Goal: Transaction & Acquisition: Purchase product/service

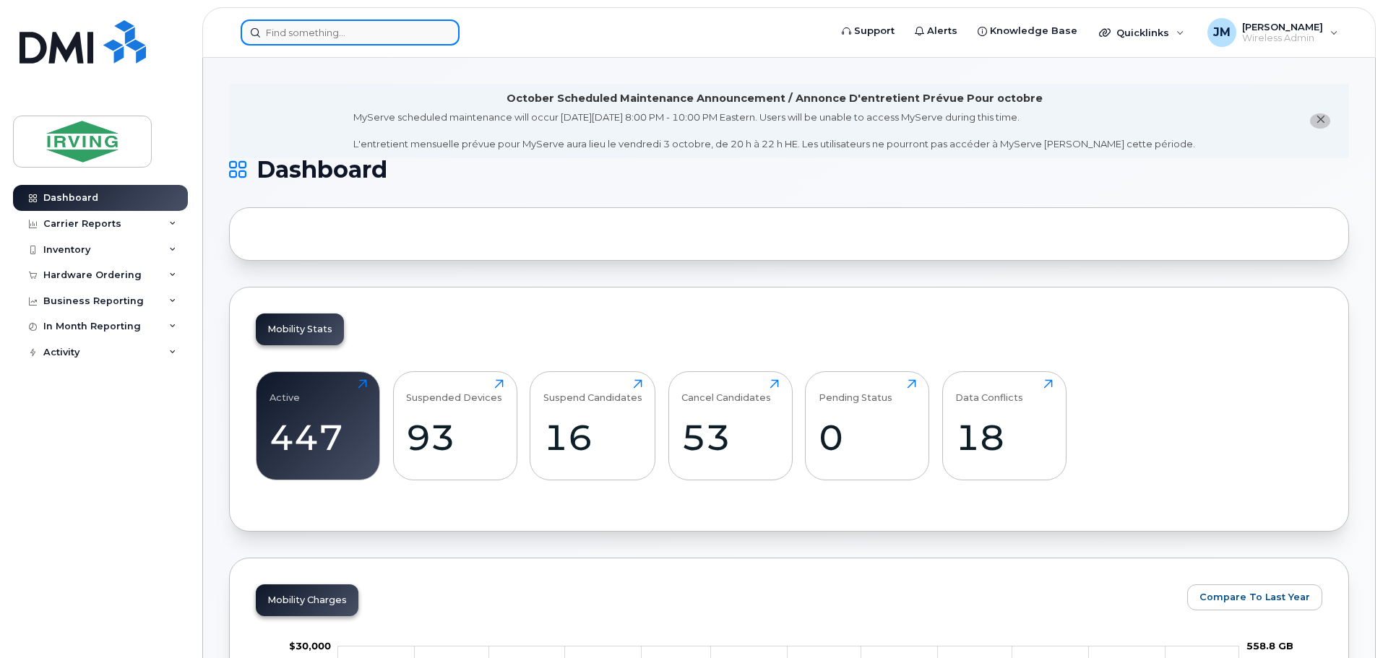
click at [390, 36] on input at bounding box center [350, 33] width 219 height 26
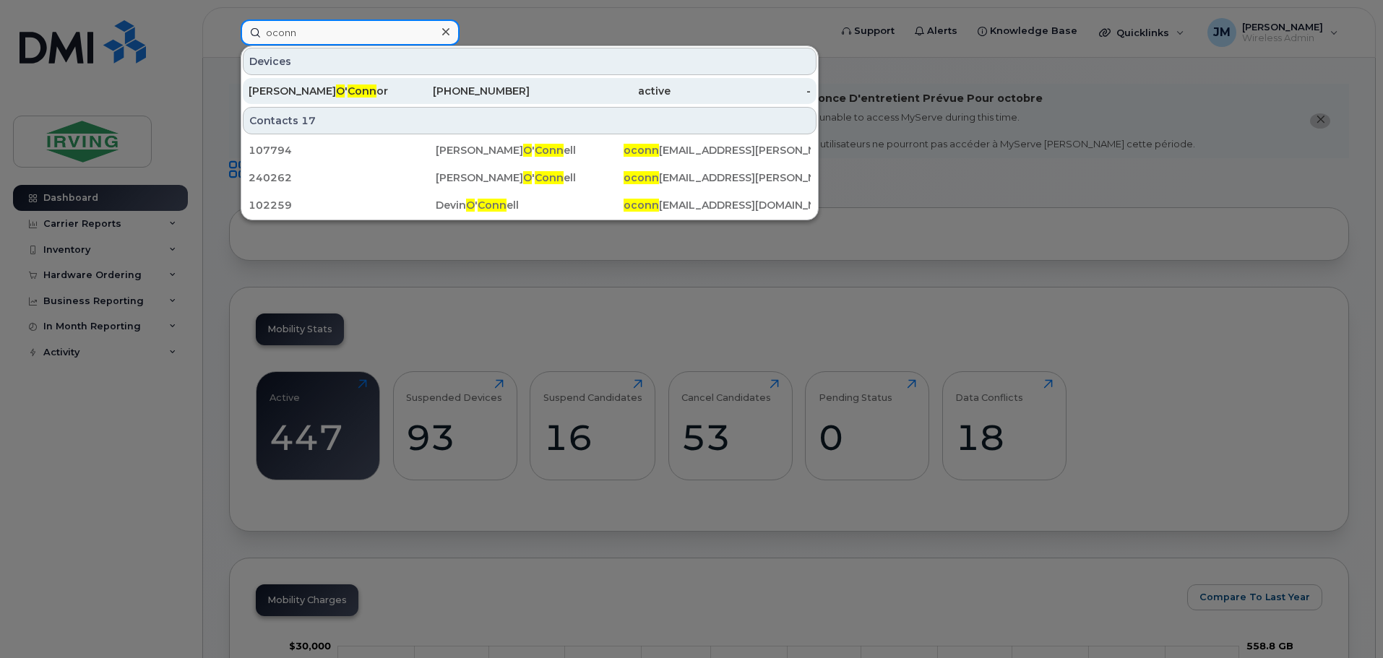
type input "oconn"
click at [390, 85] on div "[PHONE_NUMBER]" at bounding box center [460, 91] width 141 height 14
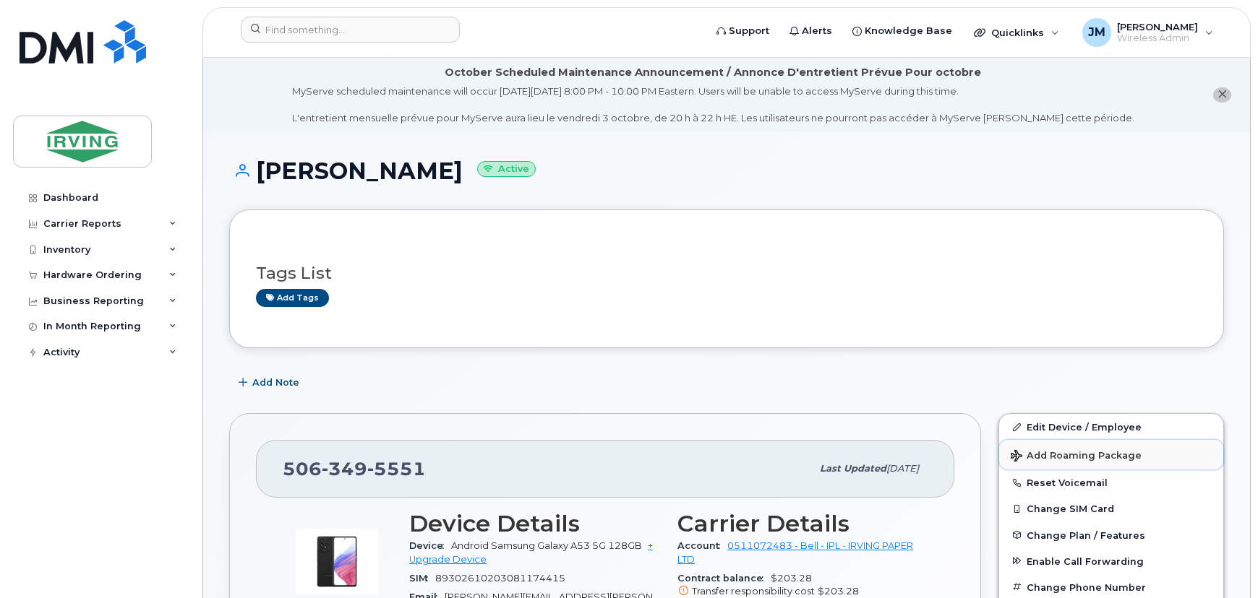
click at [1077, 454] on span "Add Roaming Package" at bounding box center [1075, 457] width 131 height 14
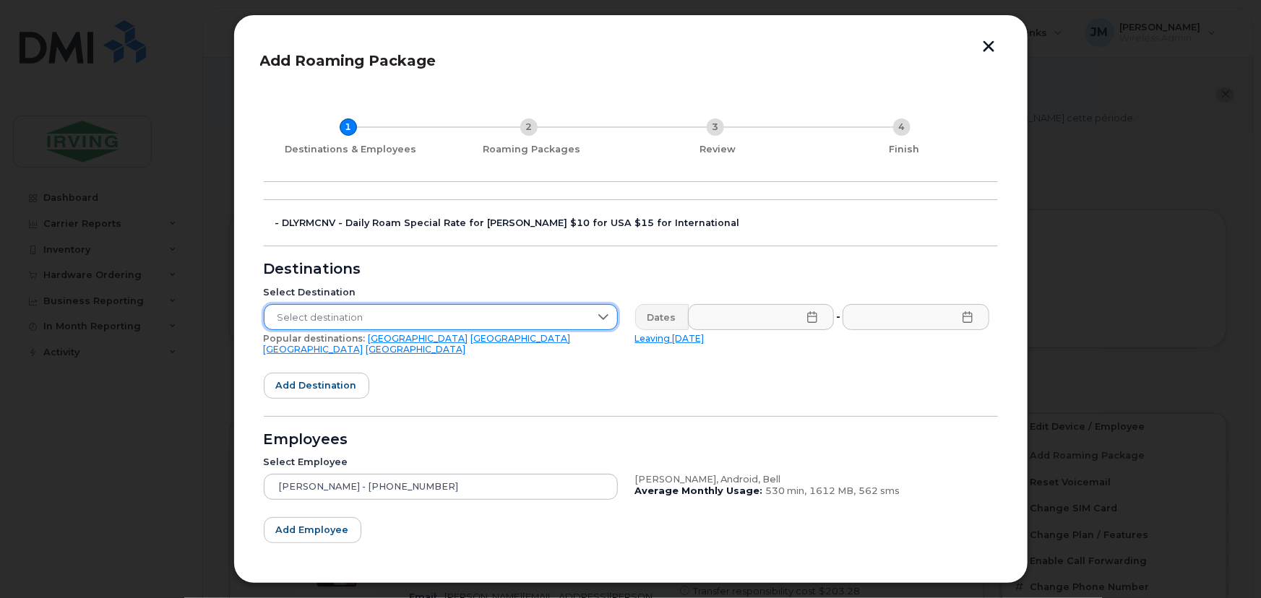
click at [568, 317] on span "Select destination" at bounding box center [427, 318] width 325 height 26
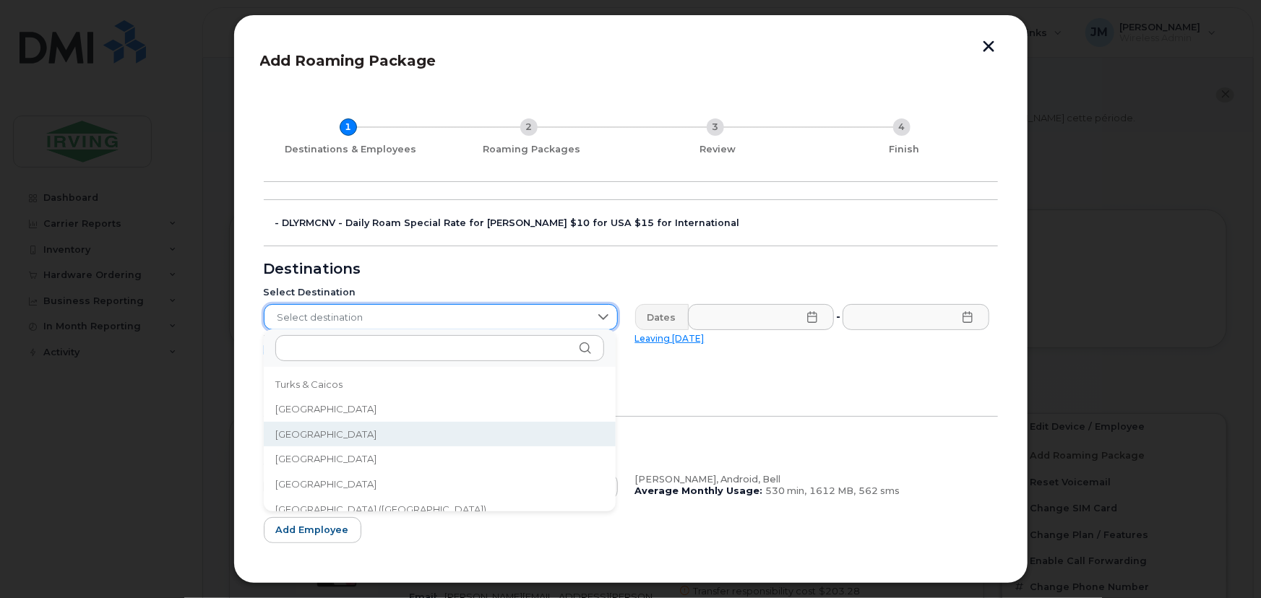
scroll to position [4792, 0]
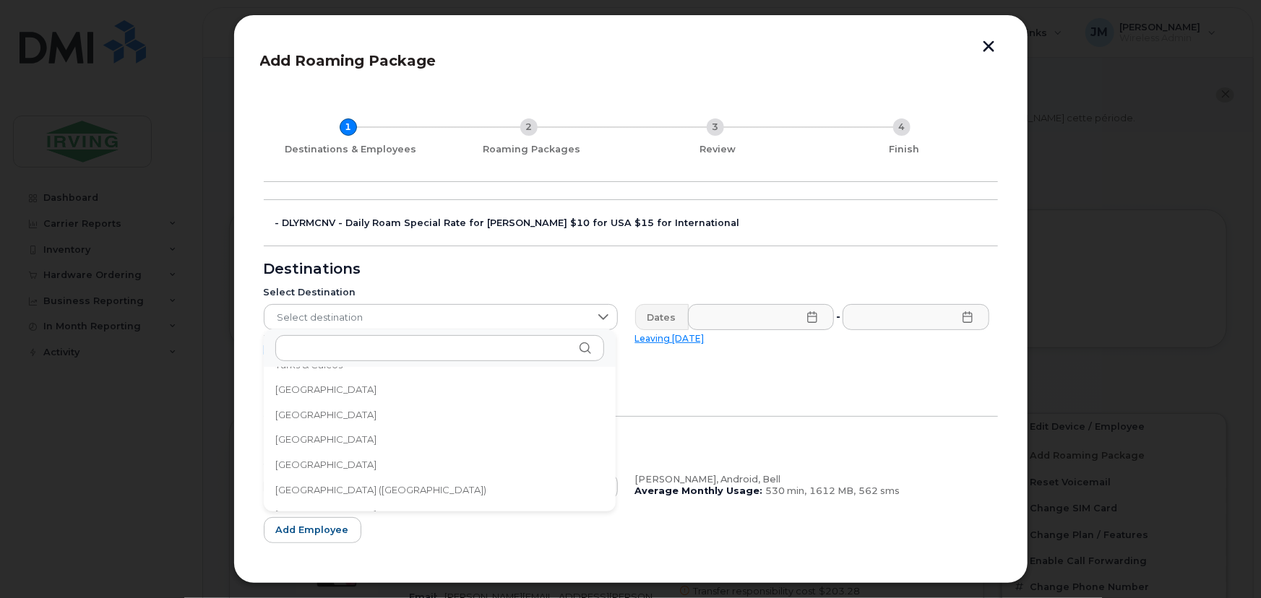
click at [382, 484] on span "United States of America (USA)" at bounding box center [381, 491] width 212 height 14
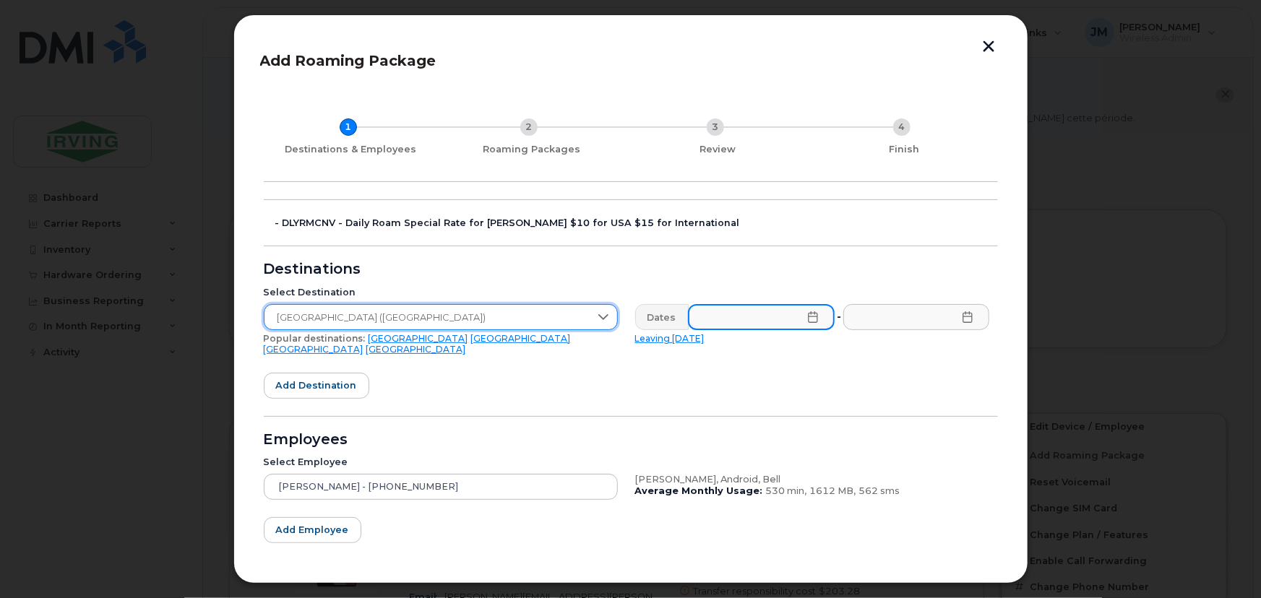
click at [793, 322] on input "text" at bounding box center [761, 317] width 147 height 26
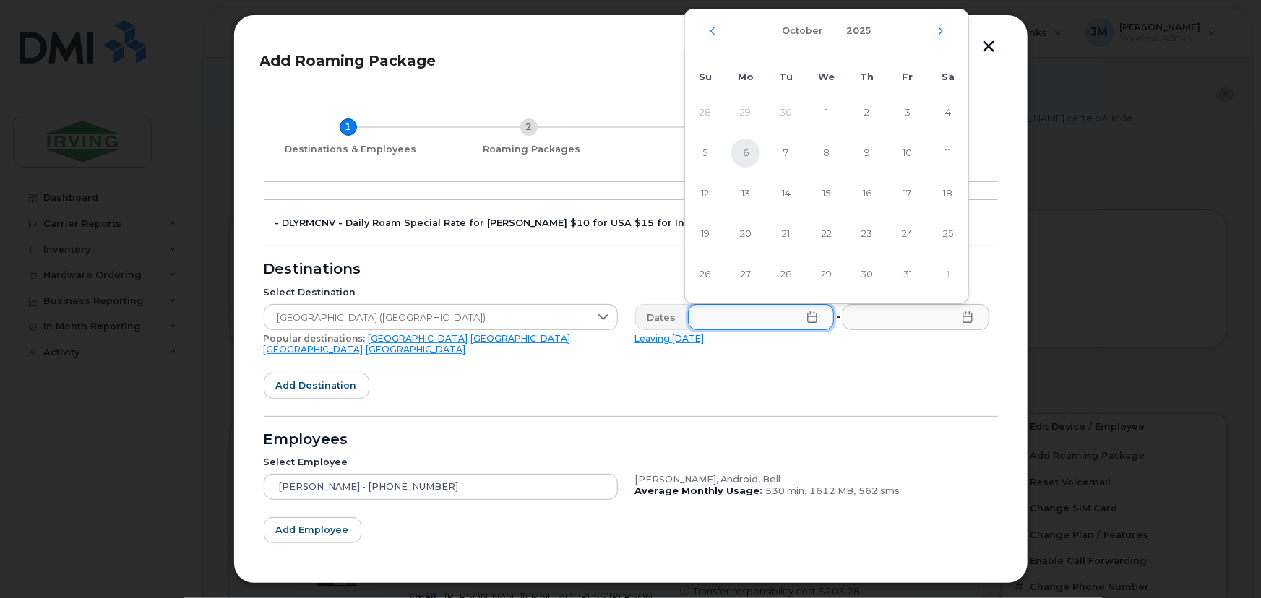
click at [752, 155] on span "6" at bounding box center [745, 153] width 29 height 29
type input "10/06/2025"
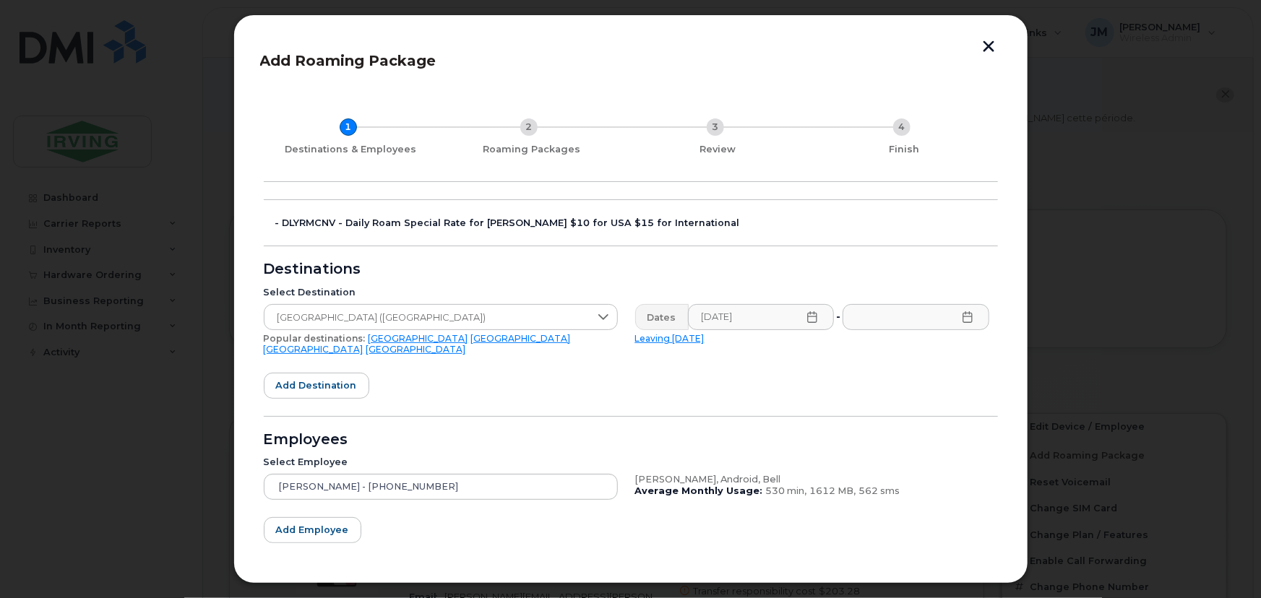
click at [969, 320] on icon at bounding box center [967, 318] width 9 height 12
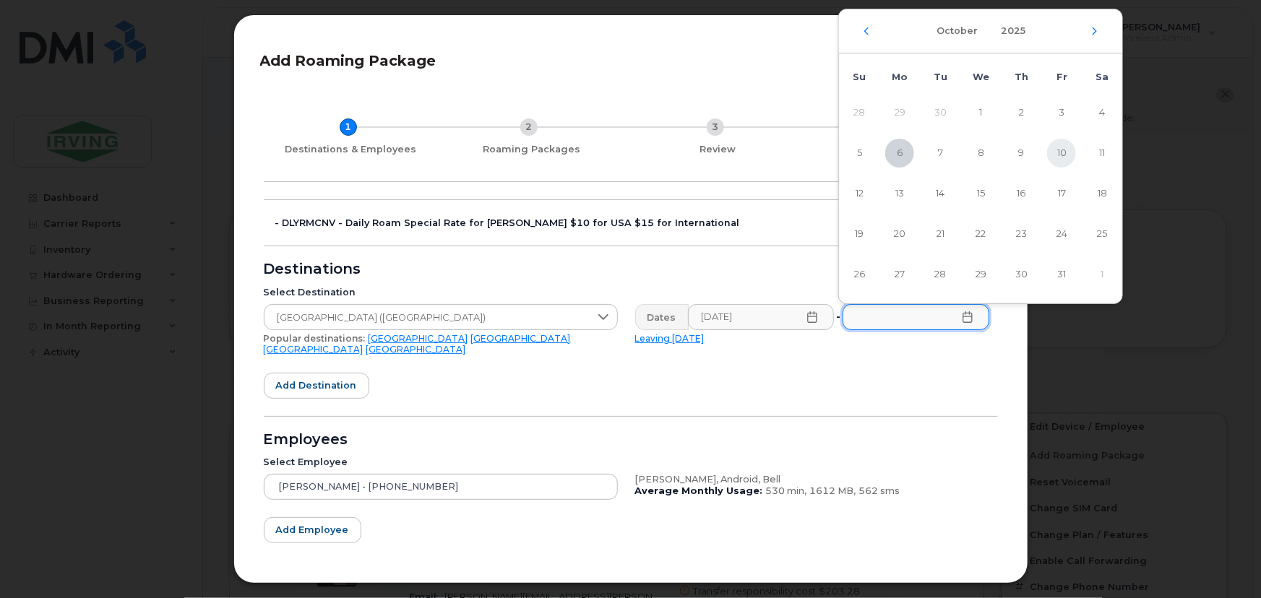
click at [1070, 154] on span "10" at bounding box center [1061, 153] width 29 height 29
type input "10/10/2025"
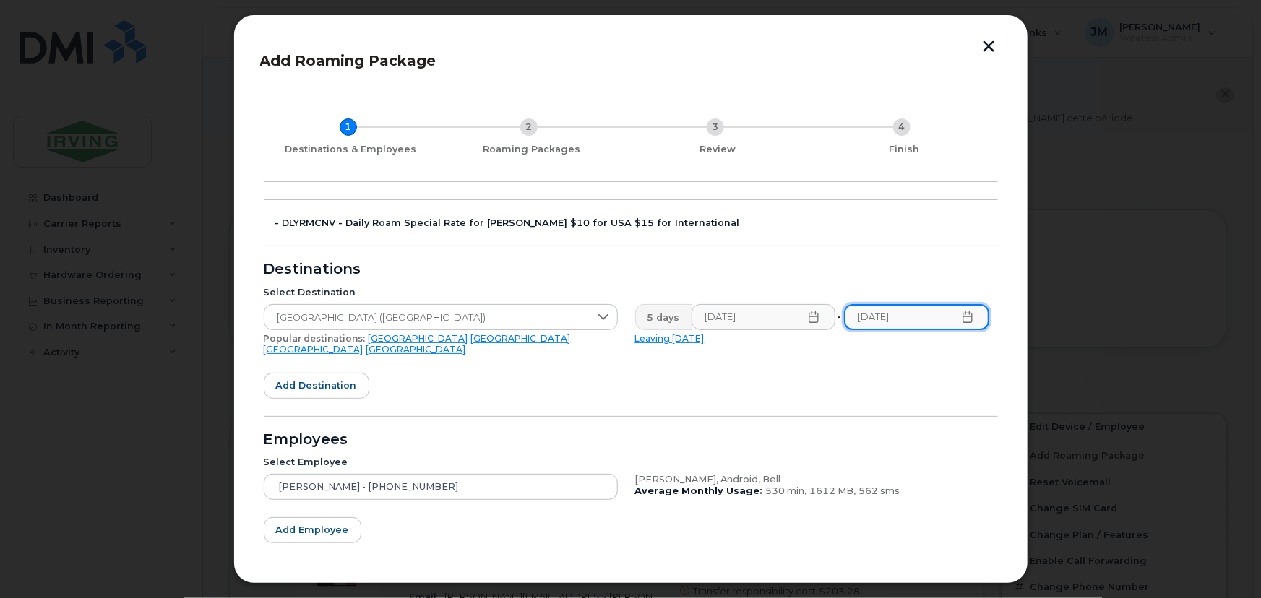
scroll to position [57, 0]
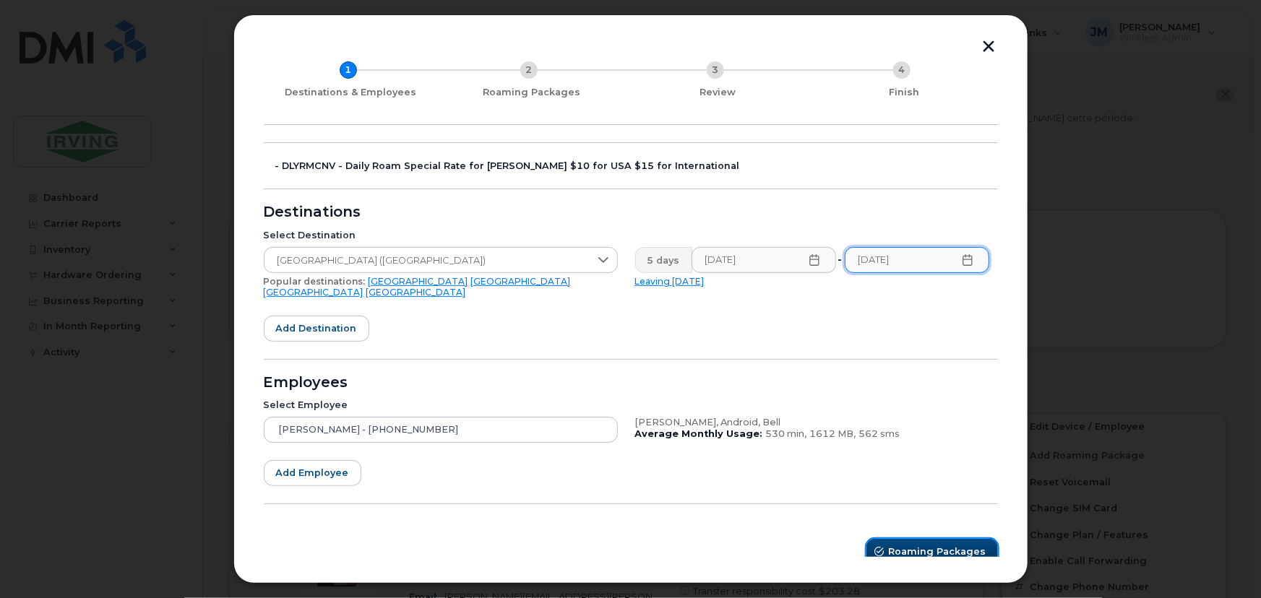
click at [955, 545] on span "Roaming Packages" at bounding box center [938, 552] width 98 height 14
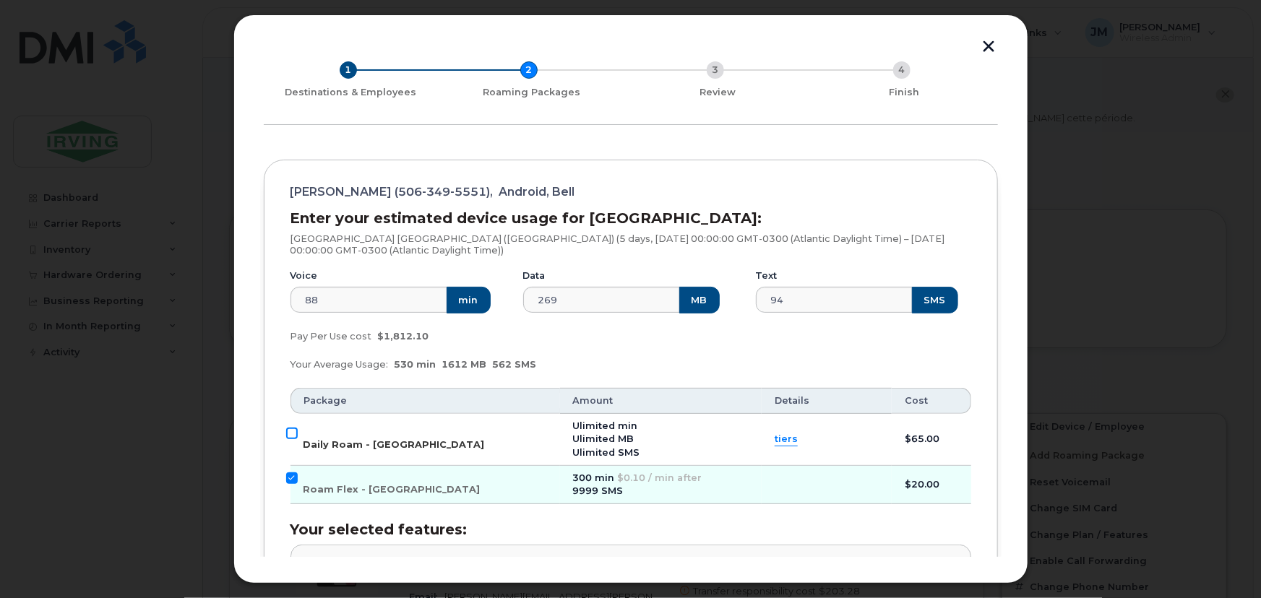
click at [294, 434] on input "Daily Roam - USA" at bounding box center [292, 434] width 12 height 12
checkbox input "true"
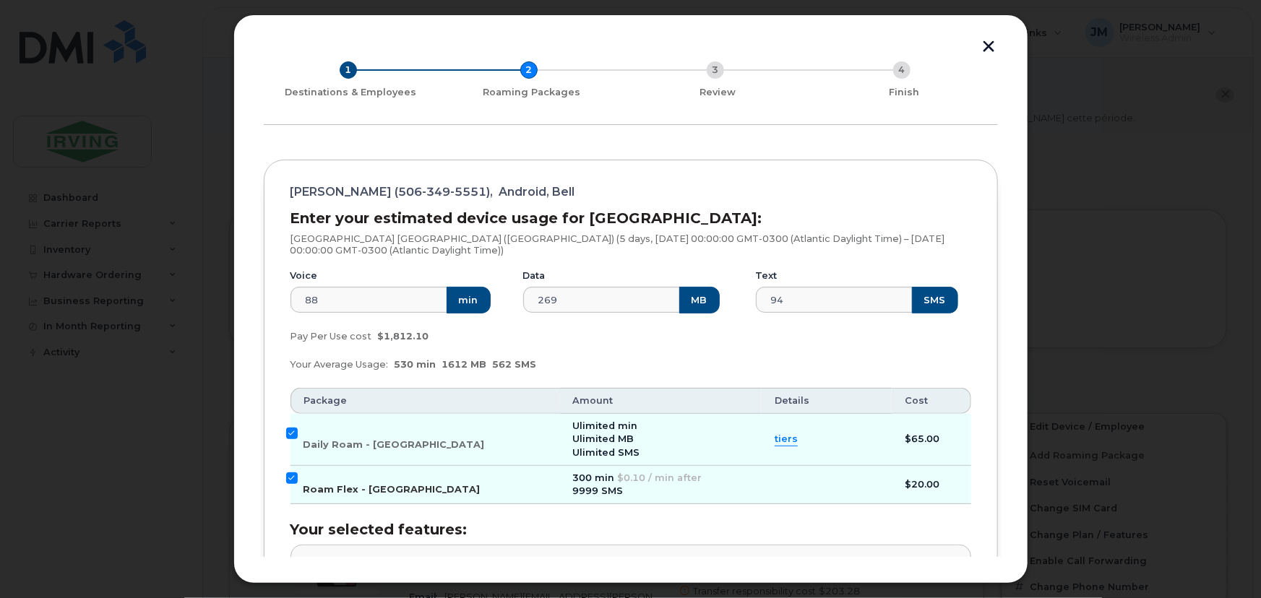
click at [292, 477] on input "Roam Flex - USA" at bounding box center [292, 479] width 12 height 12
checkbox input "false"
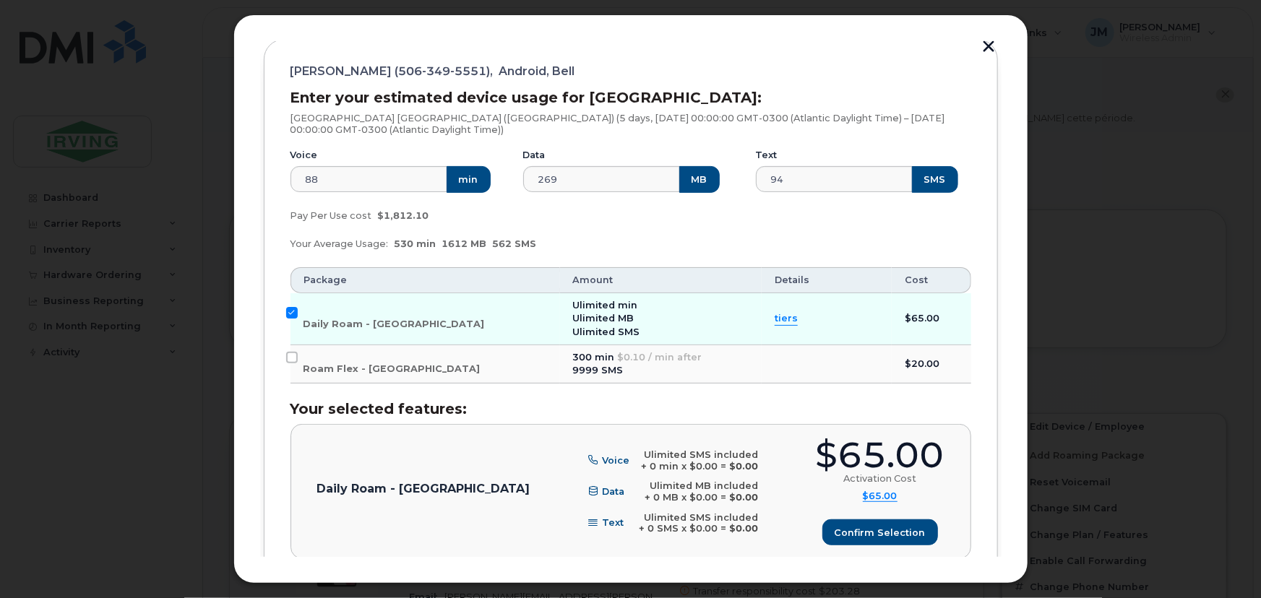
scroll to position [283, 0]
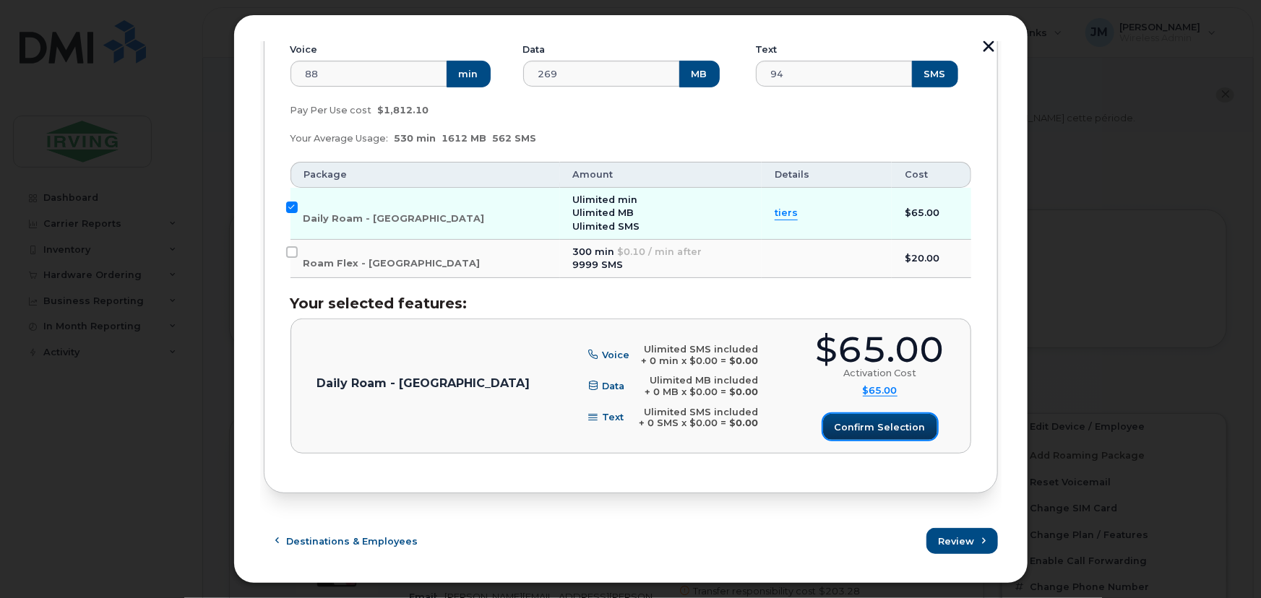
click at [889, 426] on span "Confirm selection" at bounding box center [880, 428] width 91 height 14
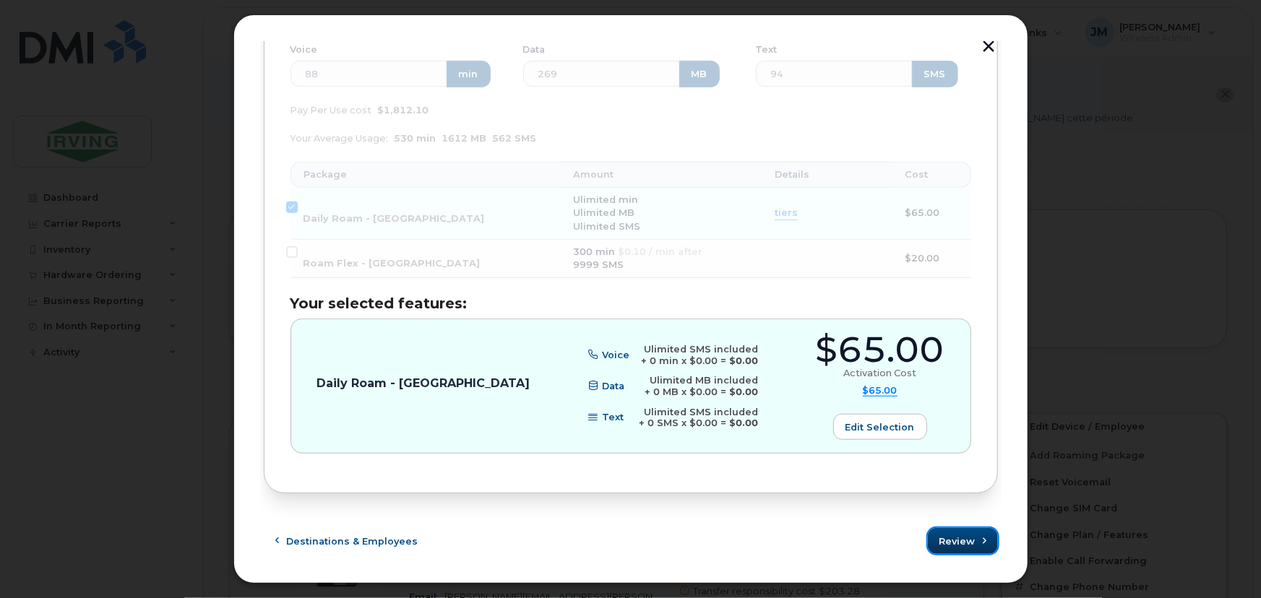
click at [971, 537] on button "Review" at bounding box center [963, 541] width 70 height 26
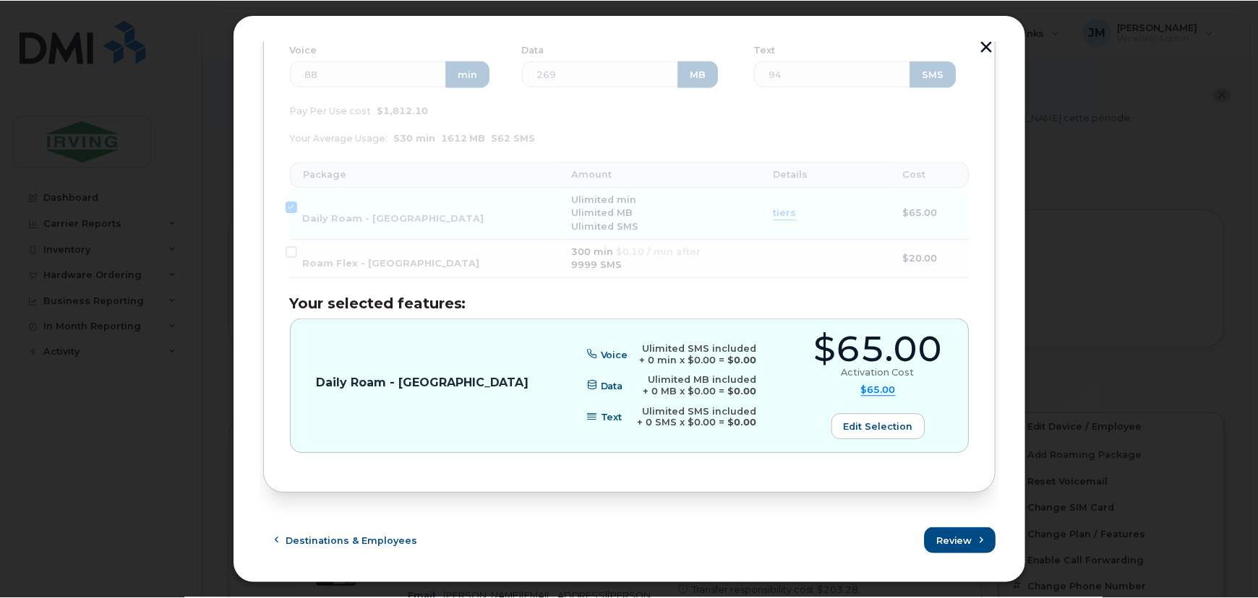
scroll to position [0, 0]
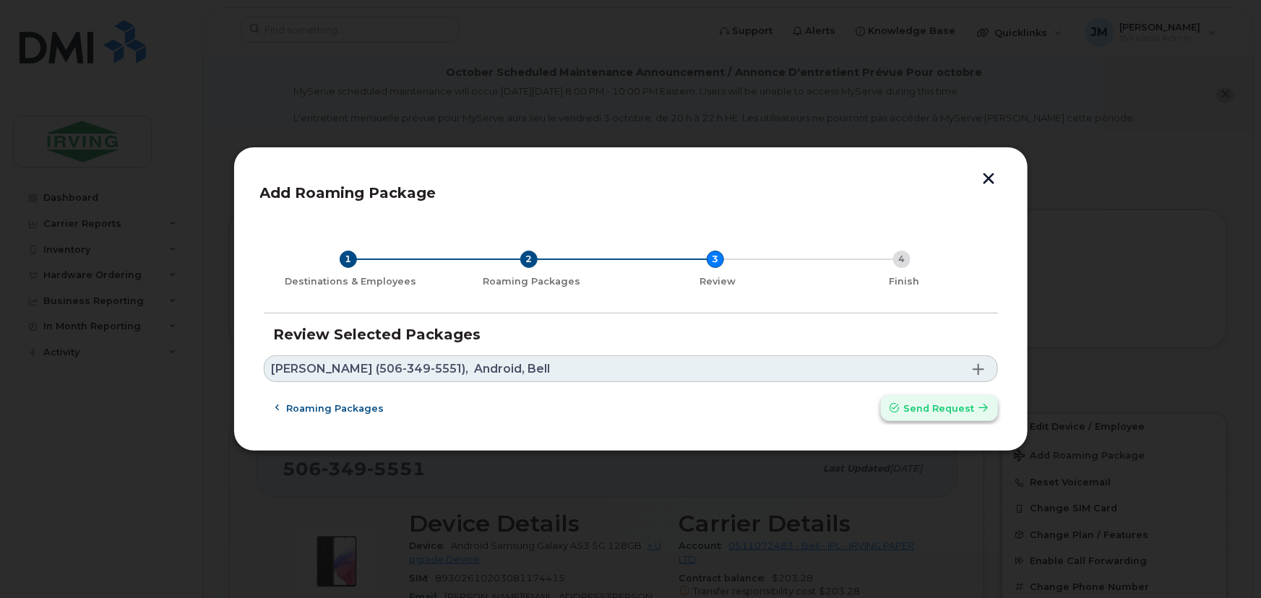
click at [969, 411] on span "Send request" at bounding box center [939, 409] width 71 height 14
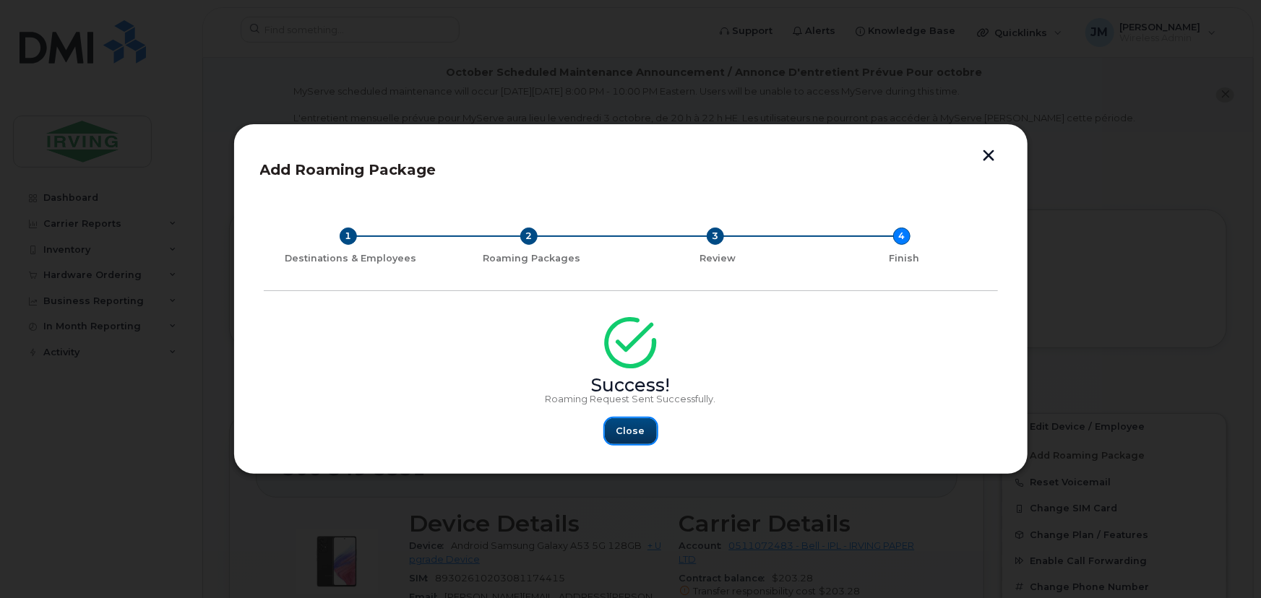
click at [635, 433] on span "Close" at bounding box center [631, 431] width 29 height 14
